Goal: Task Accomplishment & Management: Manage account settings

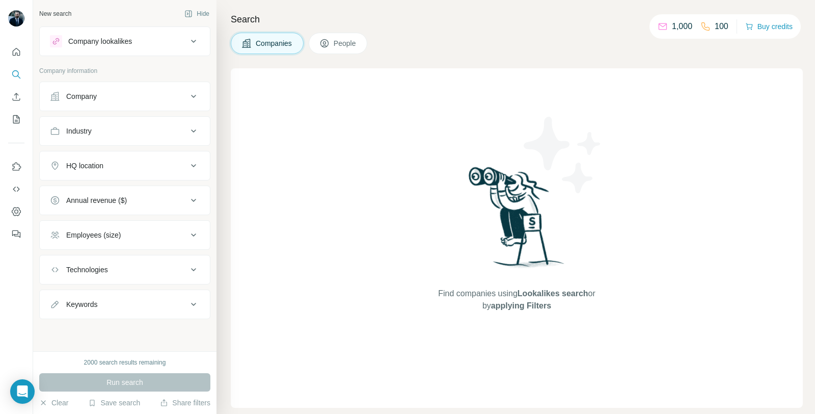
click at [685, 27] on p "1,000" at bounding box center [682, 26] width 20 height 12
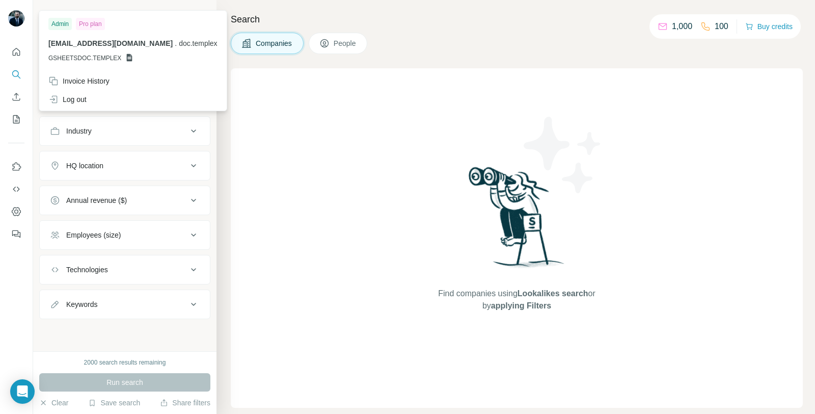
click at [21, 20] on img at bounding box center [16, 18] width 16 height 16
click at [11, 212] on icon "Dashboard" at bounding box center [16, 211] width 10 height 10
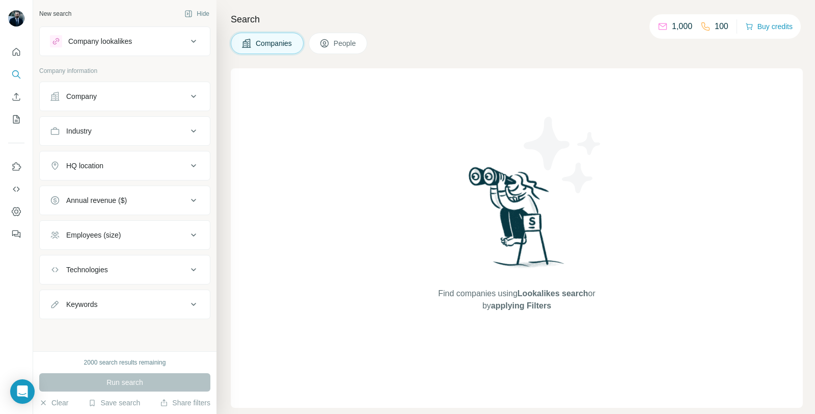
click at [704, 31] on icon at bounding box center [706, 26] width 10 height 10
click at [750, 23] on icon "button" at bounding box center [750, 26] width 8 height 8
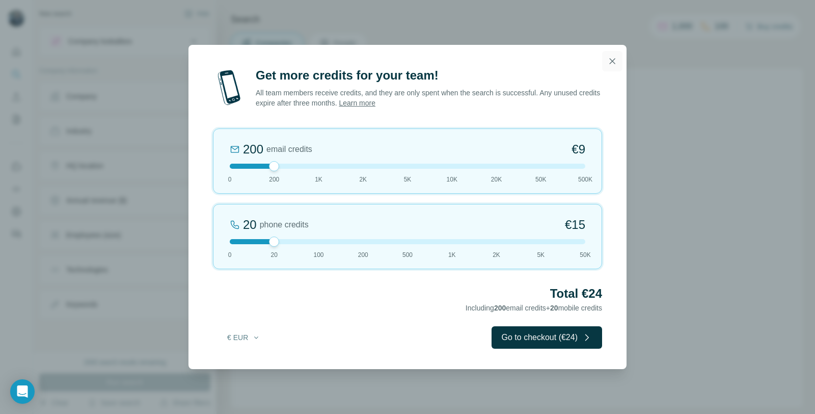
click at [613, 65] on icon "button" at bounding box center [612, 61] width 10 height 10
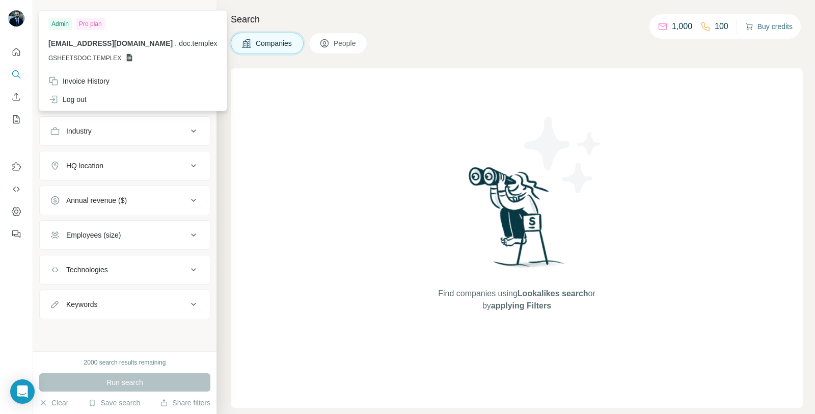
click at [14, 23] on img at bounding box center [16, 18] width 16 height 16
click at [101, 79] on div "Invoice History" at bounding box center [78, 81] width 61 height 10
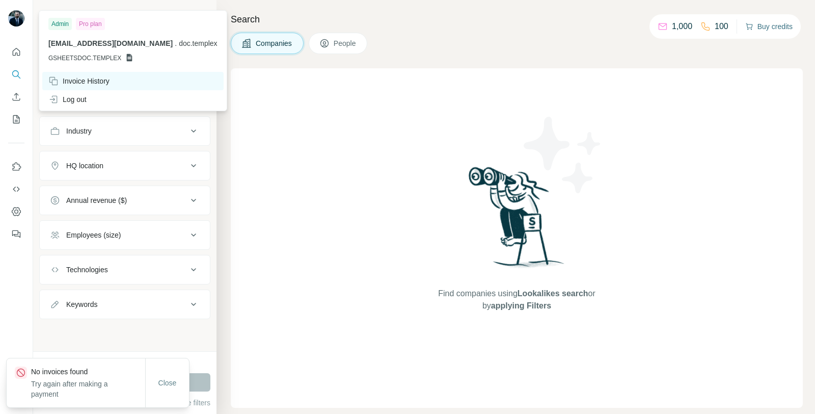
click at [100, 80] on div "Invoice History" at bounding box center [78, 81] width 61 height 10
click at [169, 388] on span "Close" at bounding box center [167, 383] width 18 height 10
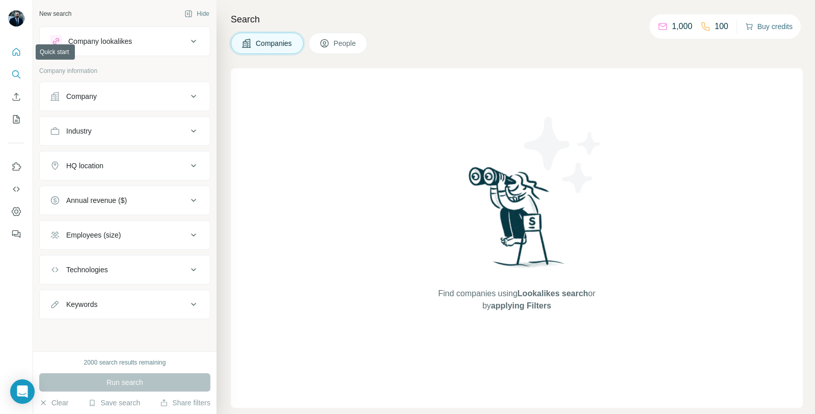
click at [16, 52] on icon "Quick start" at bounding box center [16, 52] width 10 height 10
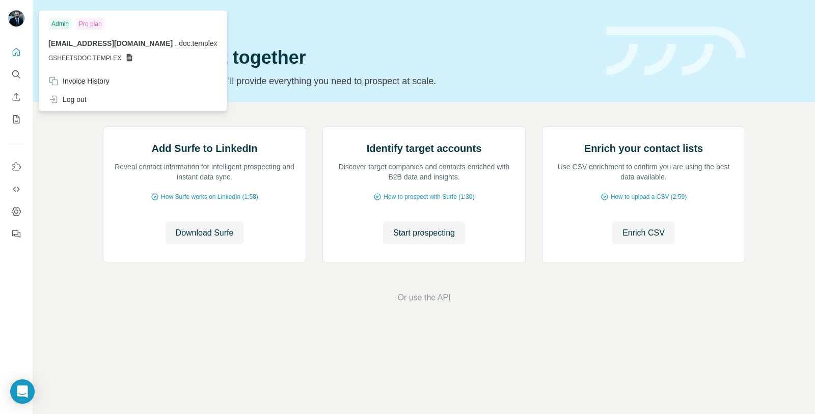
click at [16, 24] on img at bounding box center [16, 18] width 16 height 16
click at [22, 397] on div "Open Intercom Messenger" at bounding box center [22, 391] width 27 height 27
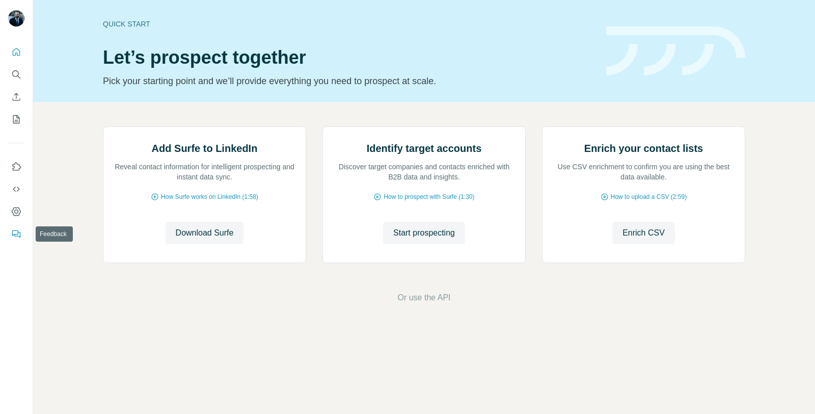
click at [19, 233] on icon "Feedback" at bounding box center [16, 234] width 10 height 10
